Goal: Information Seeking & Learning: Learn about a topic

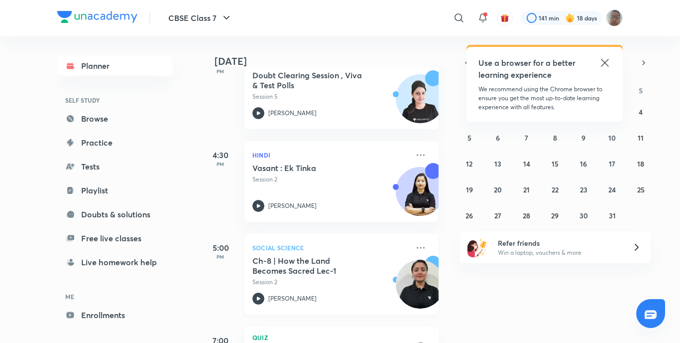
scroll to position [598, 0]
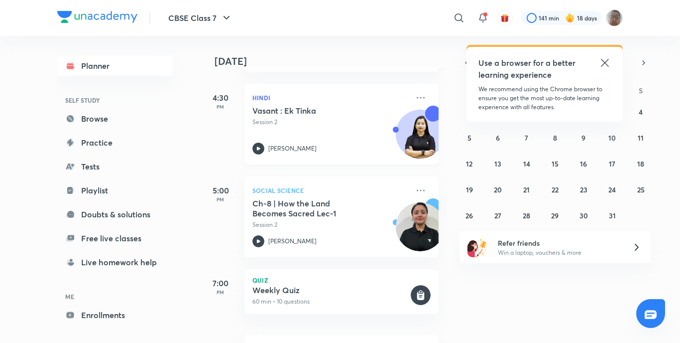
drag, startPoint x: 245, startPoint y: 151, endPoint x: 251, endPoint y: 149, distance: 6.6
click at [249, 150] on div "Hindi Vasant : Ek Tinka Session 2 [PERSON_NAME]" at bounding box center [342, 124] width 194 height 81
click at [251, 149] on div "Hindi Vasant : Ek Tinka Session 2 [PERSON_NAME]" at bounding box center [342, 124] width 194 height 81
click at [252, 149] on icon at bounding box center [258, 148] width 12 height 12
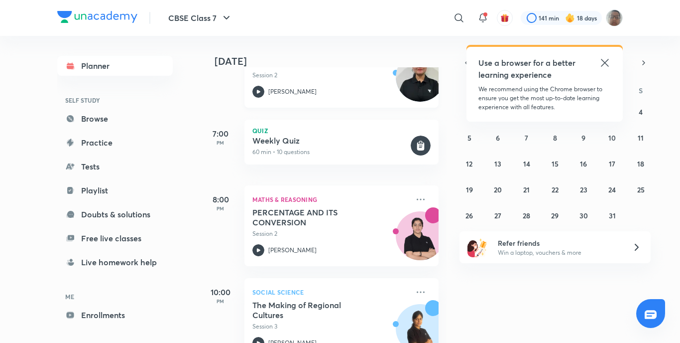
scroll to position [697, 0]
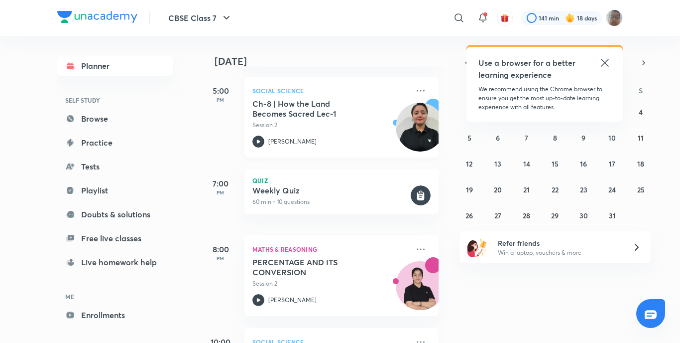
click at [262, 140] on icon at bounding box center [258, 141] width 12 height 12
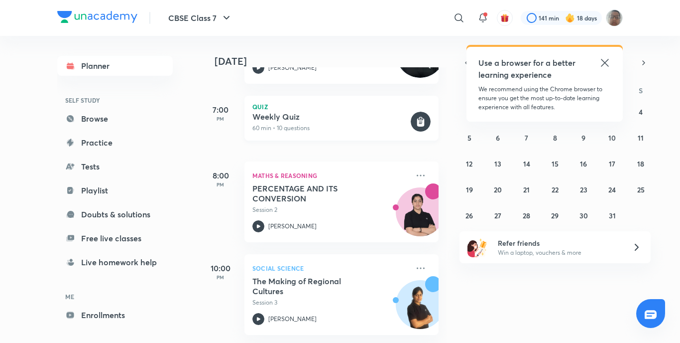
scroll to position [778, 0]
